Goal: Task Accomplishment & Management: Use online tool/utility

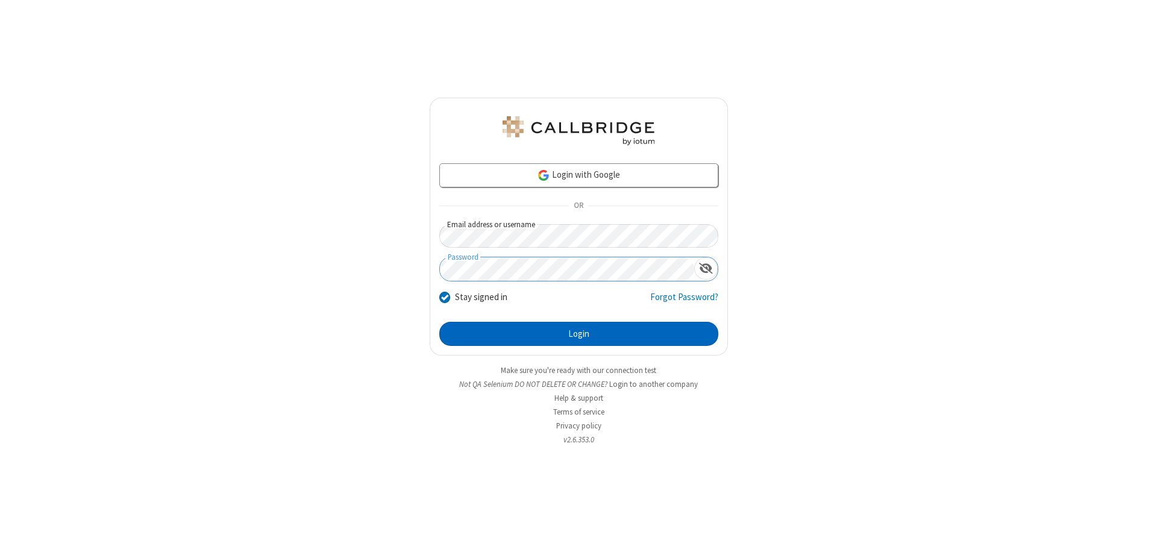
click at [578, 334] on button "Login" at bounding box center [578, 334] width 279 height 24
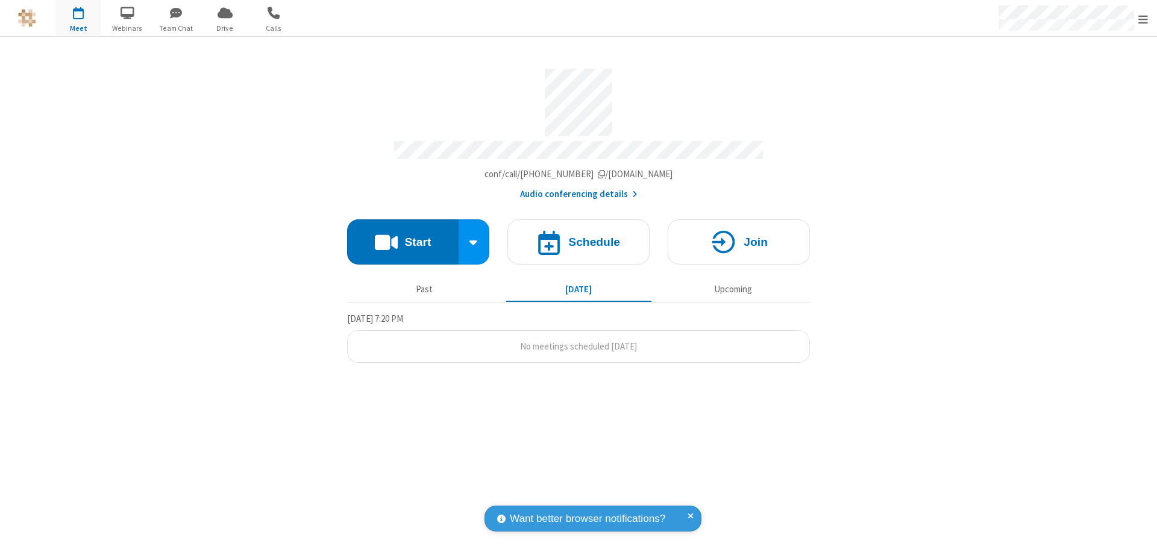
click at [1143, 19] on span "Open menu" at bounding box center [1143, 19] width 10 height 12
click at [78, 18] on span "button" at bounding box center [78, 12] width 45 height 20
click at [578, 236] on h4 "Schedule" at bounding box center [594, 241] width 52 height 11
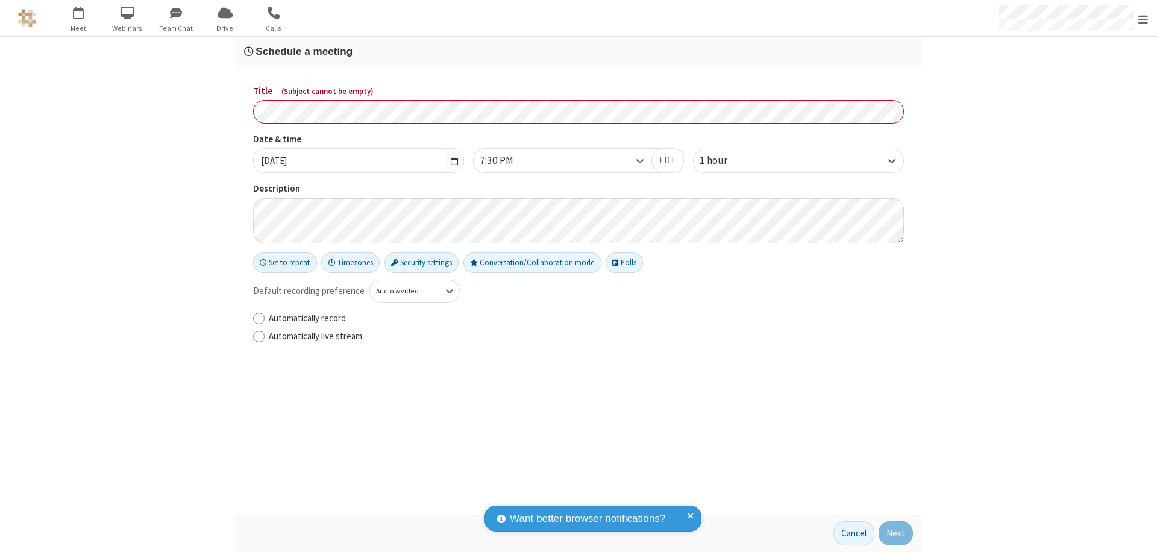
click at [578, 51] on h3 "Schedule a meeting" at bounding box center [578, 51] width 669 height 11
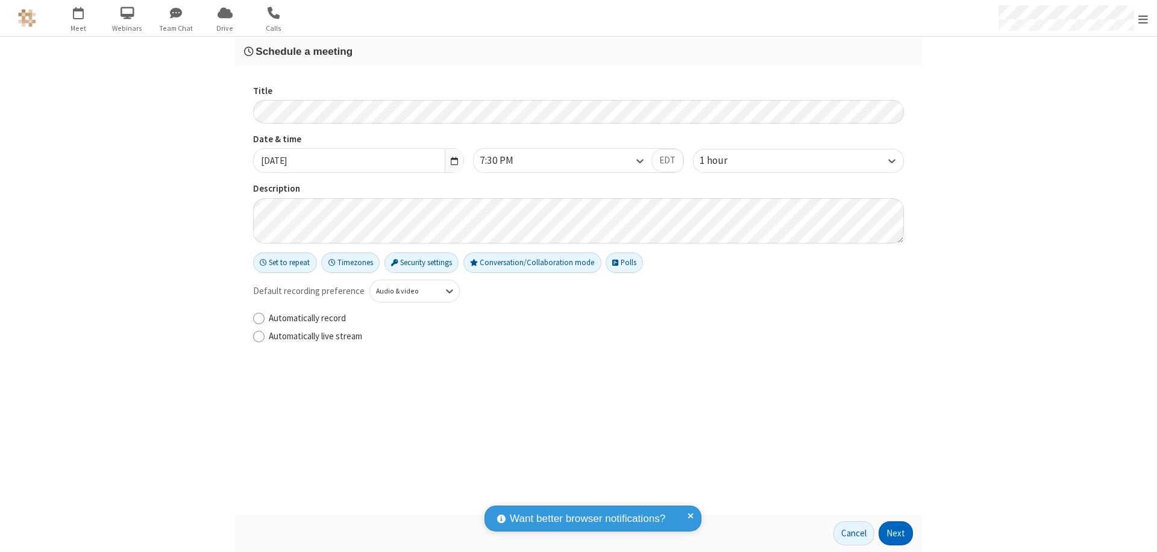
click at [896, 533] on button "Next" at bounding box center [896, 533] width 34 height 24
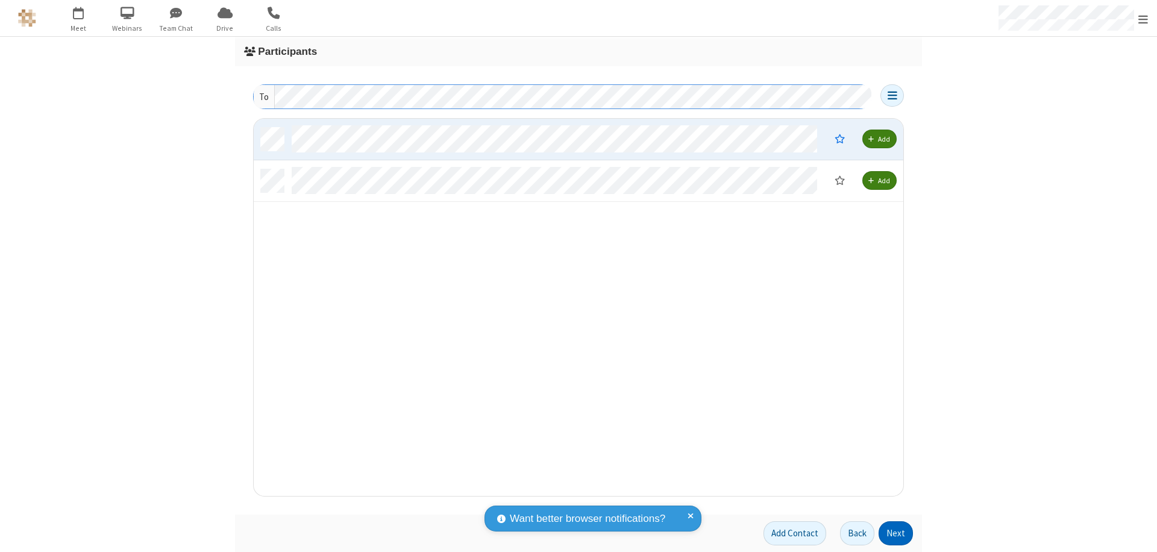
click at [896, 533] on button "Next" at bounding box center [896, 533] width 34 height 24
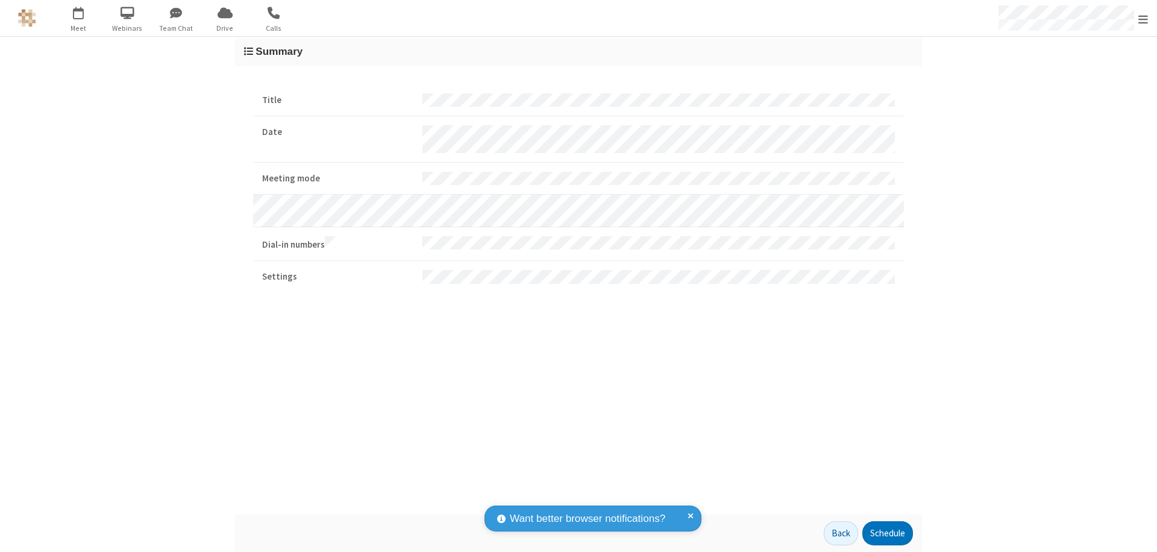
click at [887, 533] on button "Schedule" at bounding box center [887, 533] width 51 height 24
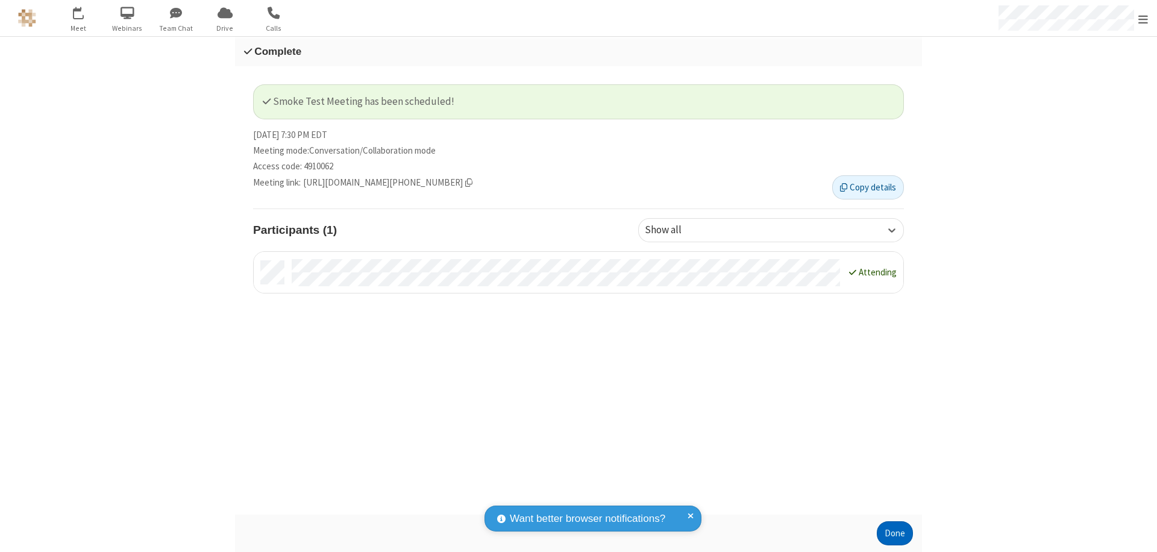
click at [895, 533] on button "Done" at bounding box center [895, 533] width 36 height 24
